Goal: Check status: Check status

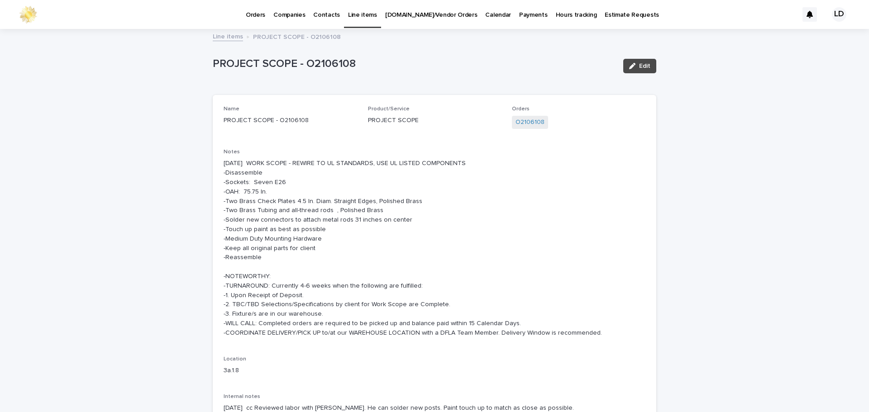
click at [258, 14] on p "Orders" at bounding box center [255, 9] width 19 height 19
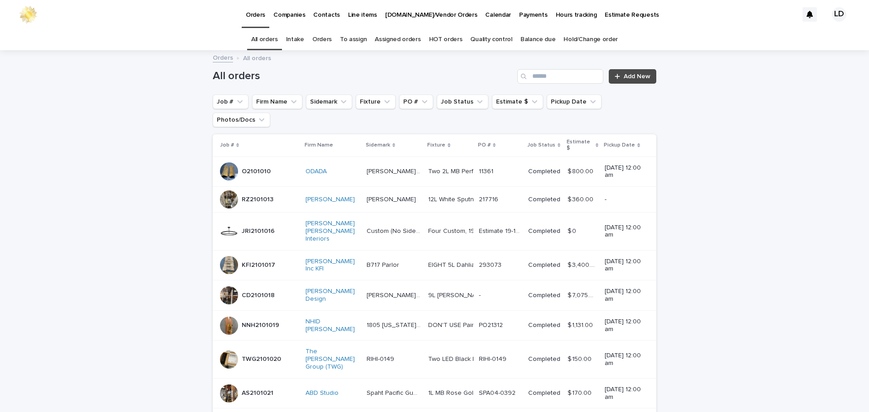
click at [324, 37] on link "Orders" at bounding box center [321, 39] width 19 height 21
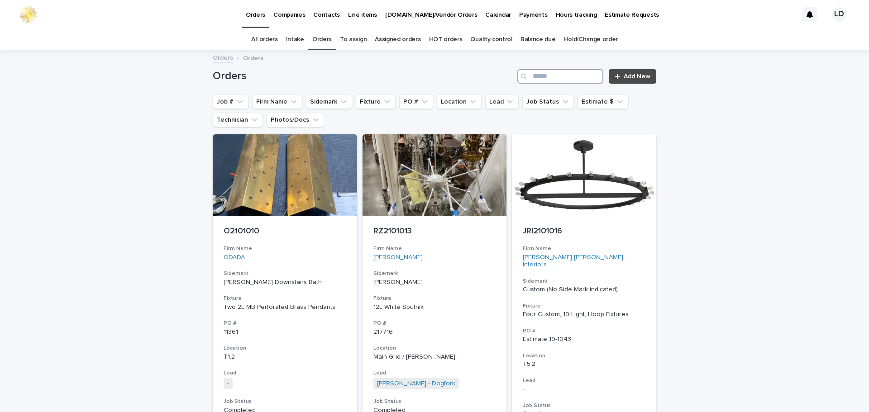
click at [545, 83] on input "Search" at bounding box center [560, 76] width 86 height 14
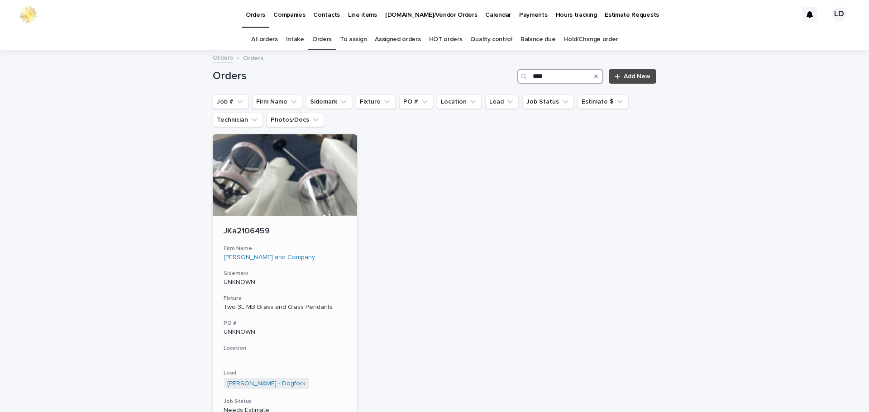
type input "****"
click at [346, 263] on div "JKa2106459 Firm Name [PERSON_NAME] and Company Sidemark UNKNOWN Fixture Two 3L …" at bounding box center [285, 345] width 144 height 259
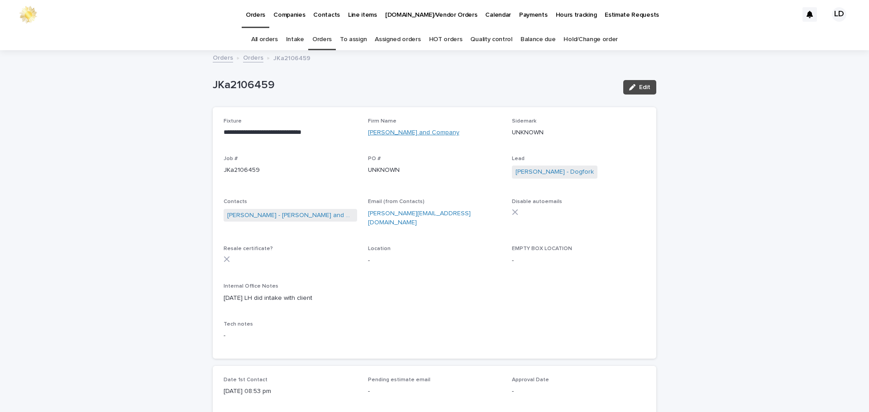
click at [392, 135] on link "[PERSON_NAME] and Company" at bounding box center [413, 133] width 91 height 10
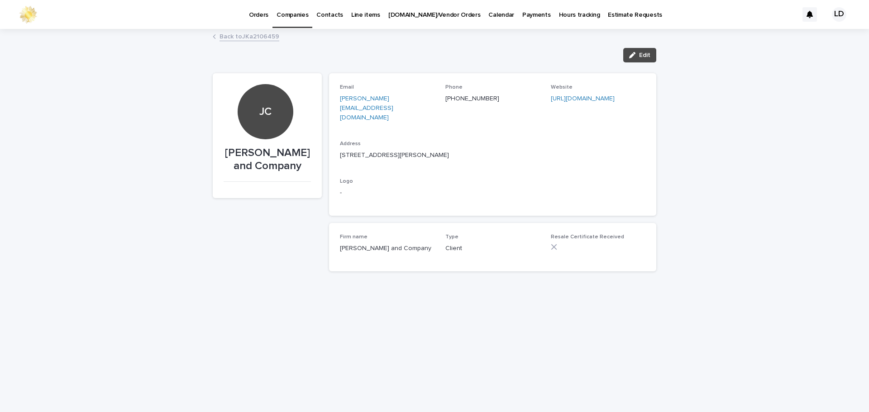
click at [228, 37] on link "Back to JKa2106459" at bounding box center [249, 36] width 60 height 10
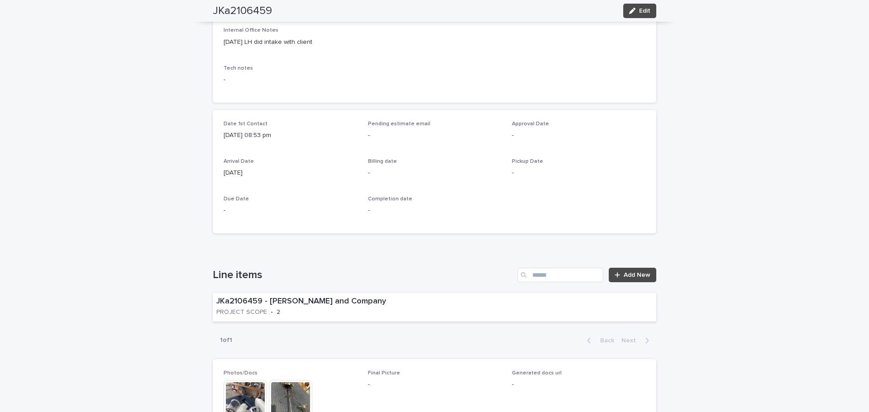
scroll to position [119, 0]
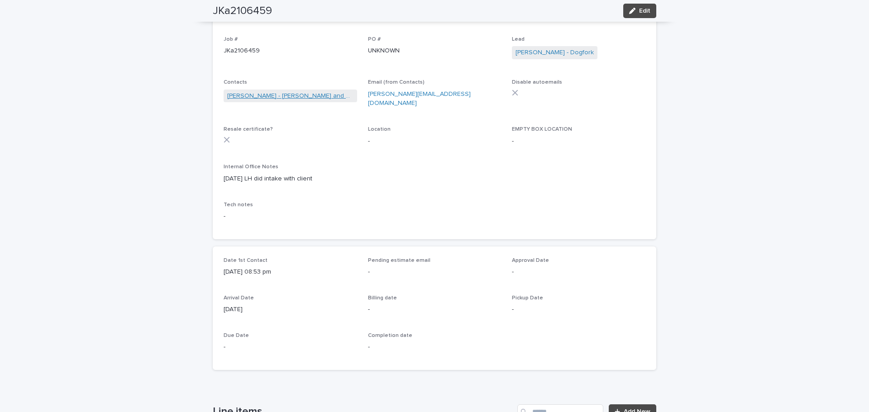
click at [278, 98] on link "[PERSON_NAME] - [PERSON_NAME] and Company" at bounding box center [290, 96] width 126 height 10
